Goal: Communication & Community: Ask a question

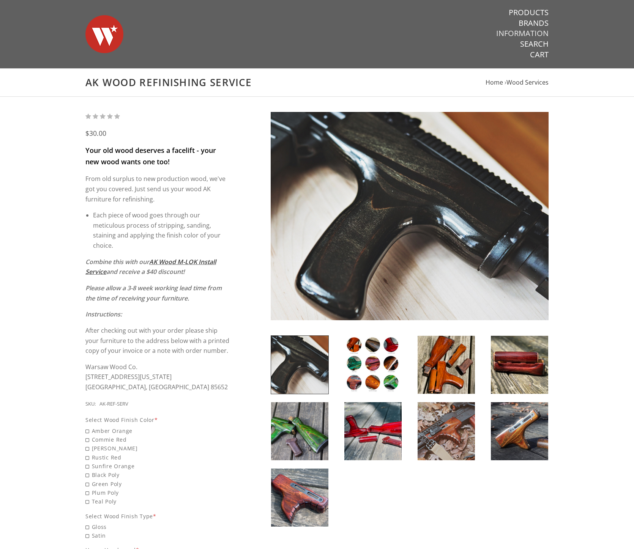
click at [535, 33] on link "Information" at bounding box center [522, 33] width 52 height 10
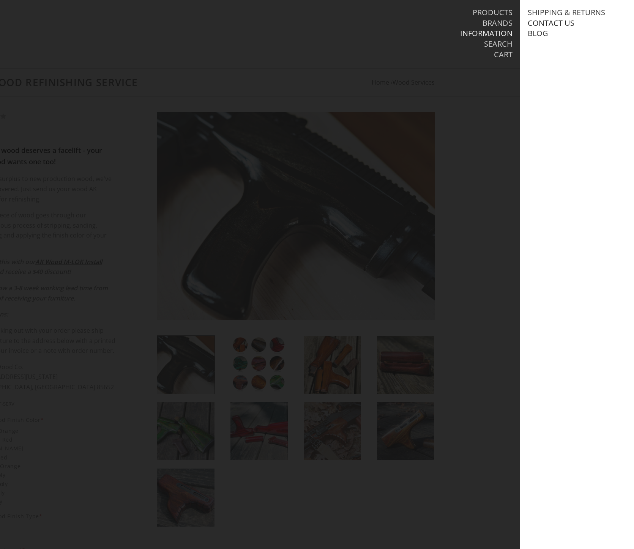
click at [570, 22] on link "Contact Us" at bounding box center [550, 23] width 47 height 10
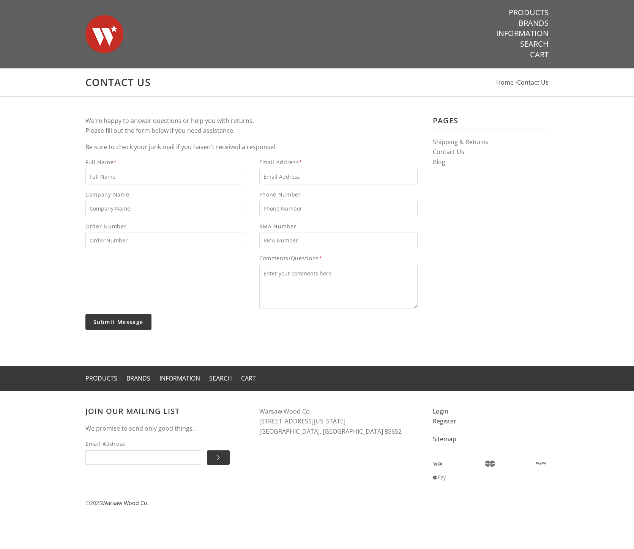
click at [196, 171] on input "Full Name *" at bounding box center [164, 177] width 159 height 16
type input "Christopher Strong"
click at [85, 314] on input "Submit Message" at bounding box center [118, 322] width 66 height 16
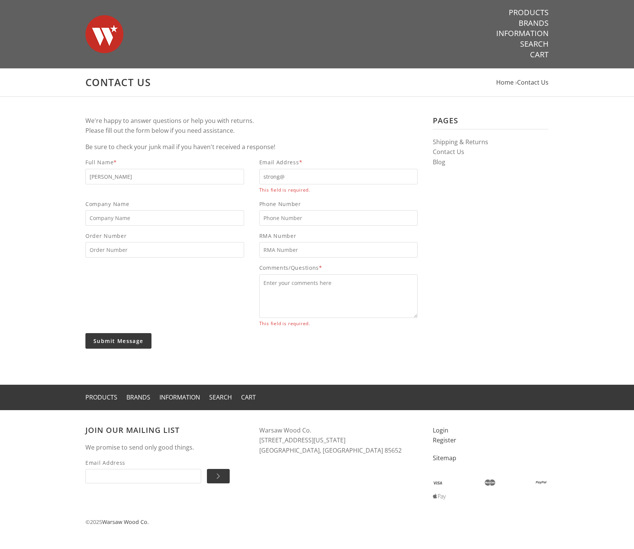
type input "strong@castrovalva.com"
type input "801-550-7006"
click at [324, 290] on textarea "Comments/Questions *" at bounding box center [338, 296] width 159 height 44
click at [334, 313] on textarea "So I thought I would reach out one more time in case something went wrong last …" at bounding box center [338, 296] width 159 height 44
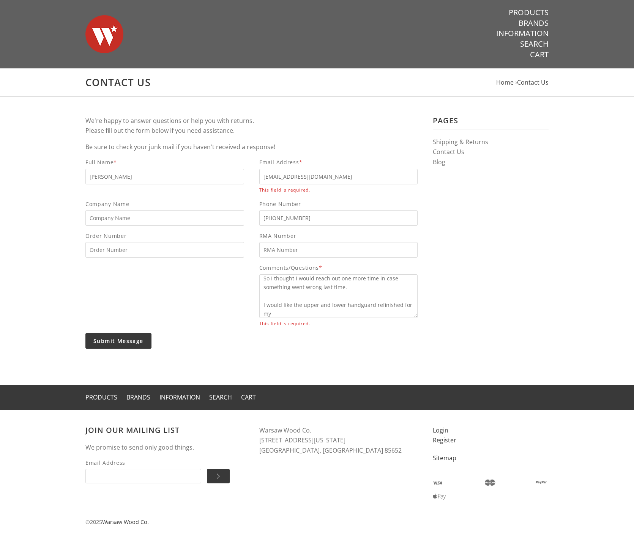
click at [313, 310] on textarea "So I thought I would reach out one more time in case something went wrong last …" at bounding box center [338, 296] width 159 height 44
type textarea "So I thought I would reach out one more time in case something went wrong last …"
click at [136, 345] on input "Submit Message" at bounding box center [118, 341] width 66 height 16
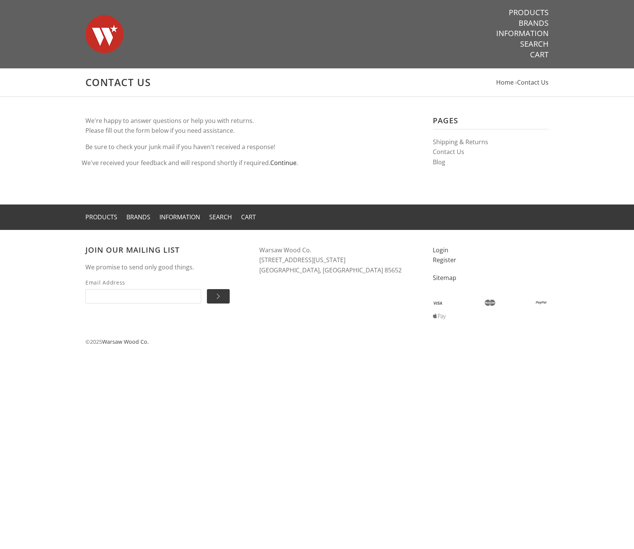
click at [286, 165] on link "Continue" at bounding box center [283, 163] width 26 height 8
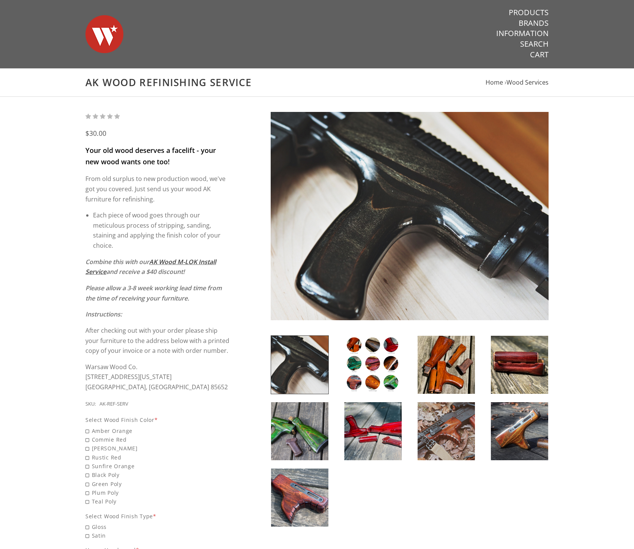
click at [397, 364] on img at bounding box center [372, 365] width 57 height 58
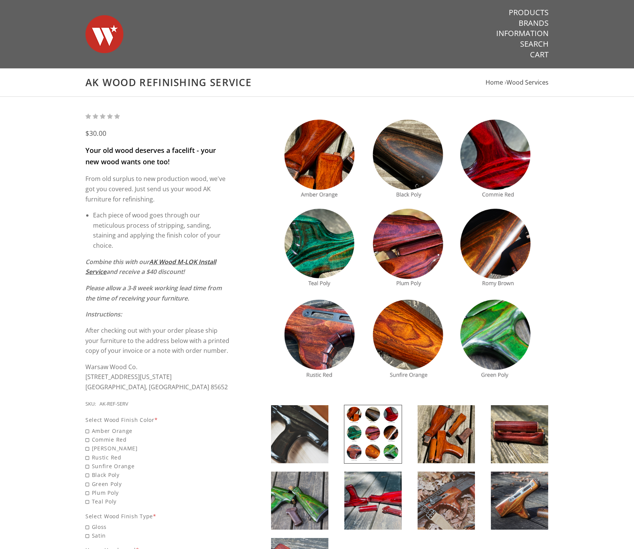
click at [338, 154] on img at bounding box center [410, 251] width 278 height 278
click at [415, 171] on img at bounding box center [410, 251] width 278 height 278
